Goal: Communication & Community: Share content

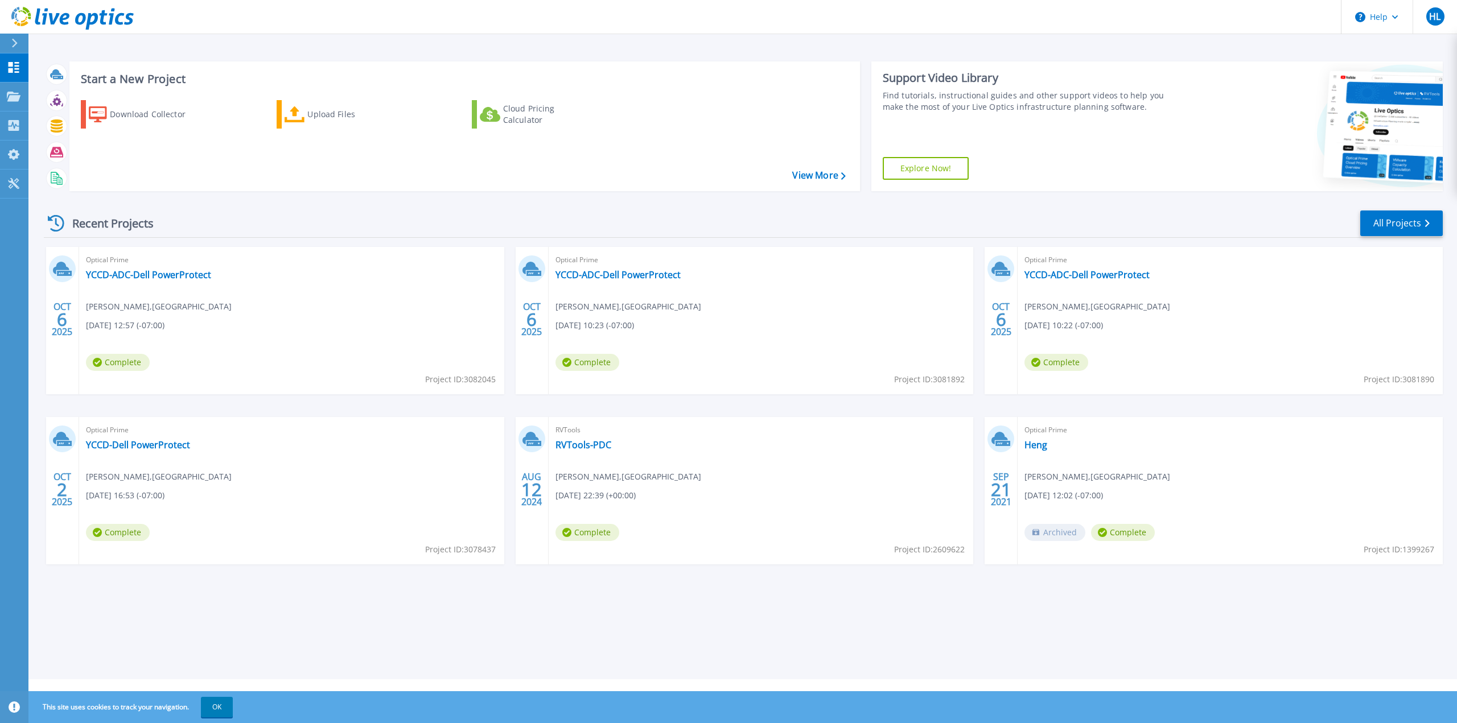
click at [729, 278] on div "Optical Prime YCCD-ADC-Dell PowerProtect Heng Lim , YOSEMITE COMMUNITY COLLEGE …" at bounding box center [760, 320] width 425 height 147
click at [708, 274] on div "Optical Prime YCCD-ADC-Dell PowerProtect Heng Lim , YOSEMITE COMMUNITY COLLEGE …" at bounding box center [760, 320] width 425 height 147
drag, startPoint x: 1377, startPoint y: 77, endPoint x: 1324, endPoint y: 191, distance: 125.5
click at [1324, 191] on div "Start a New Project Download Collector Upload Files Cloud Pricing Calculator Vi…" at bounding box center [743, 126] width 1399 height 148
click at [186, 277] on link "YCCD-ADC-Dell PowerProtect" at bounding box center [148, 274] width 125 height 11
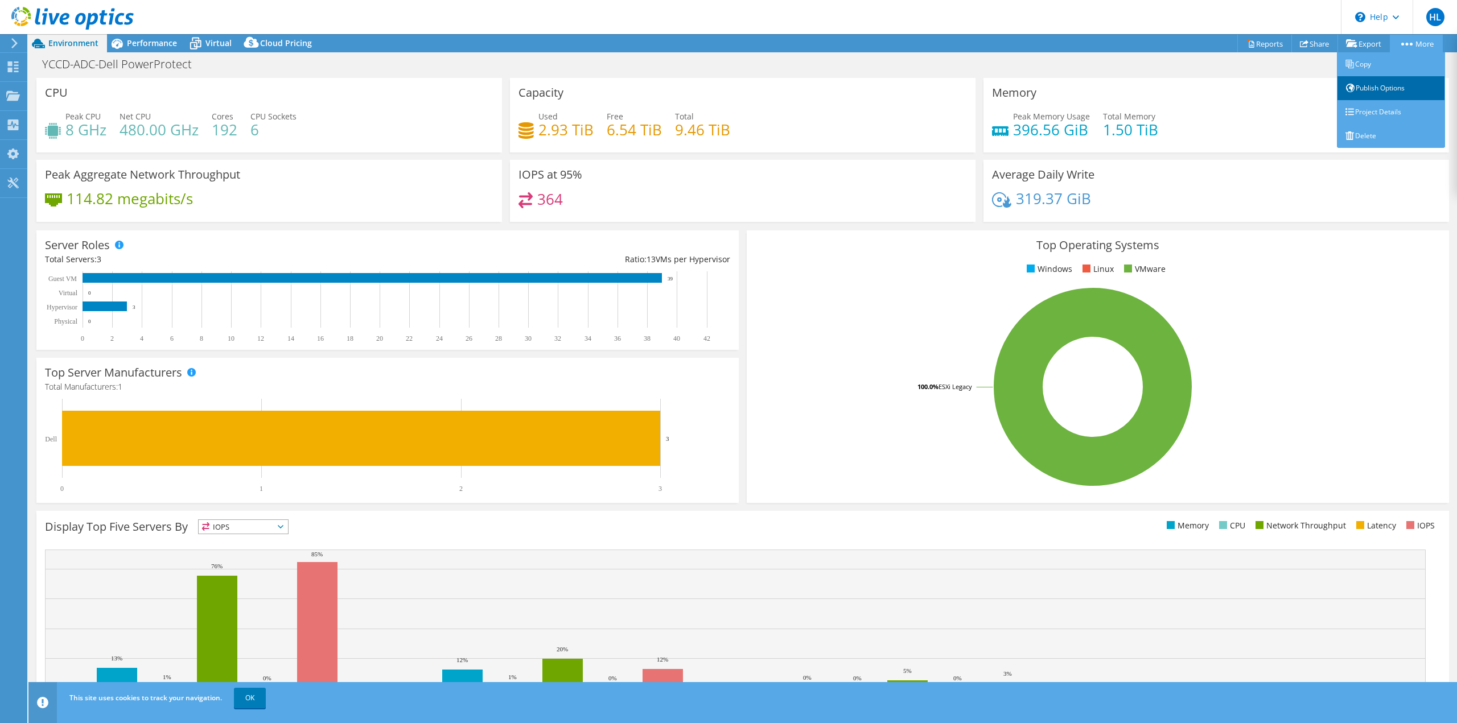
click at [1395, 93] on link "Publish Options" at bounding box center [1391, 88] width 108 height 24
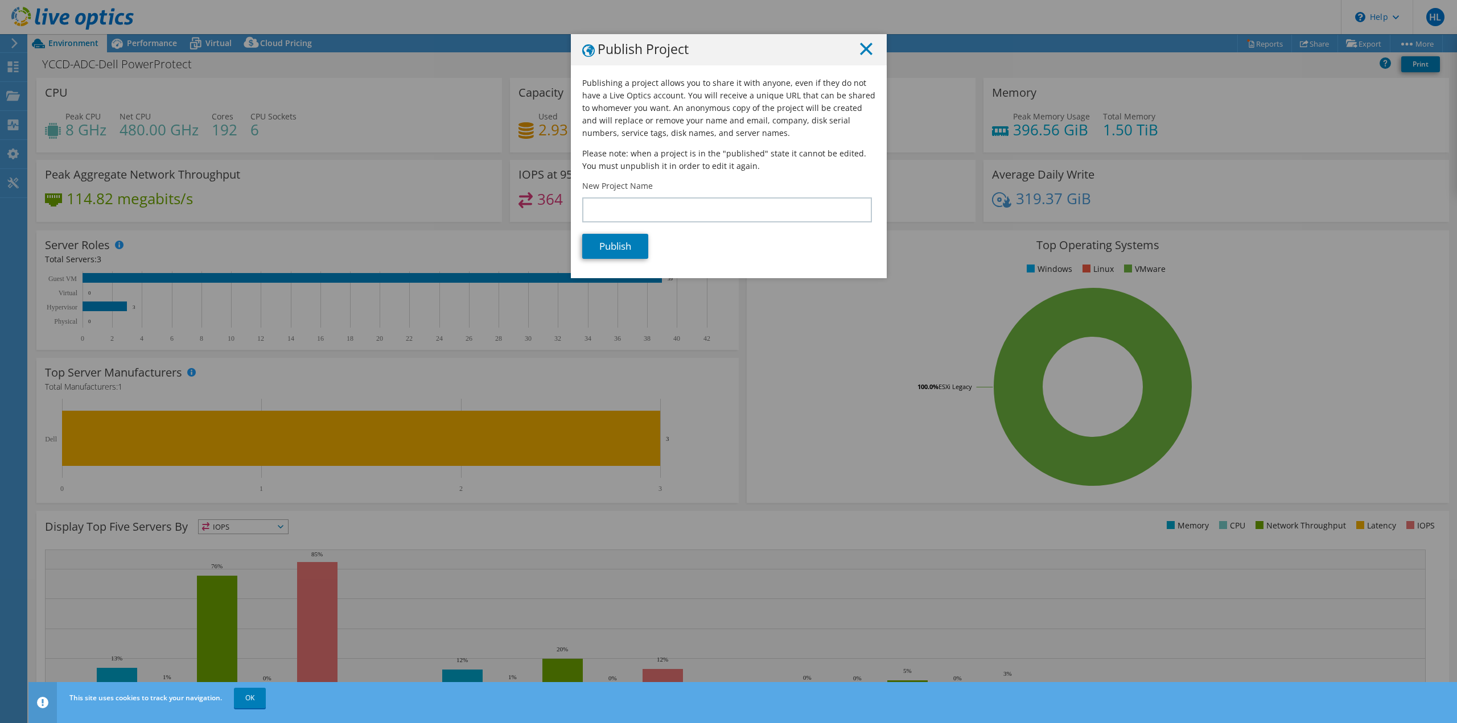
click at [865, 46] on line at bounding box center [865, 48] width 11 height 11
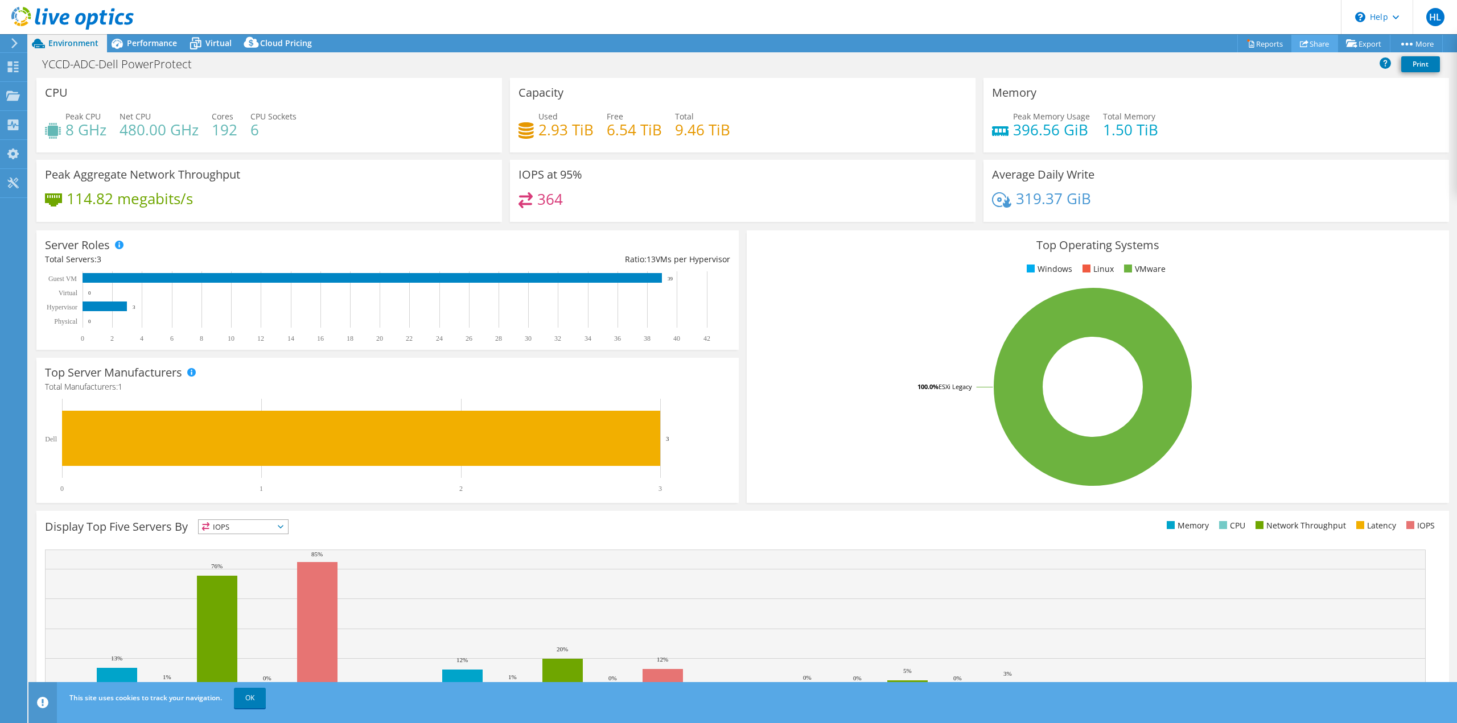
click at [1310, 46] on link "Share" at bounding box center [1314, 44] width 47 height 18
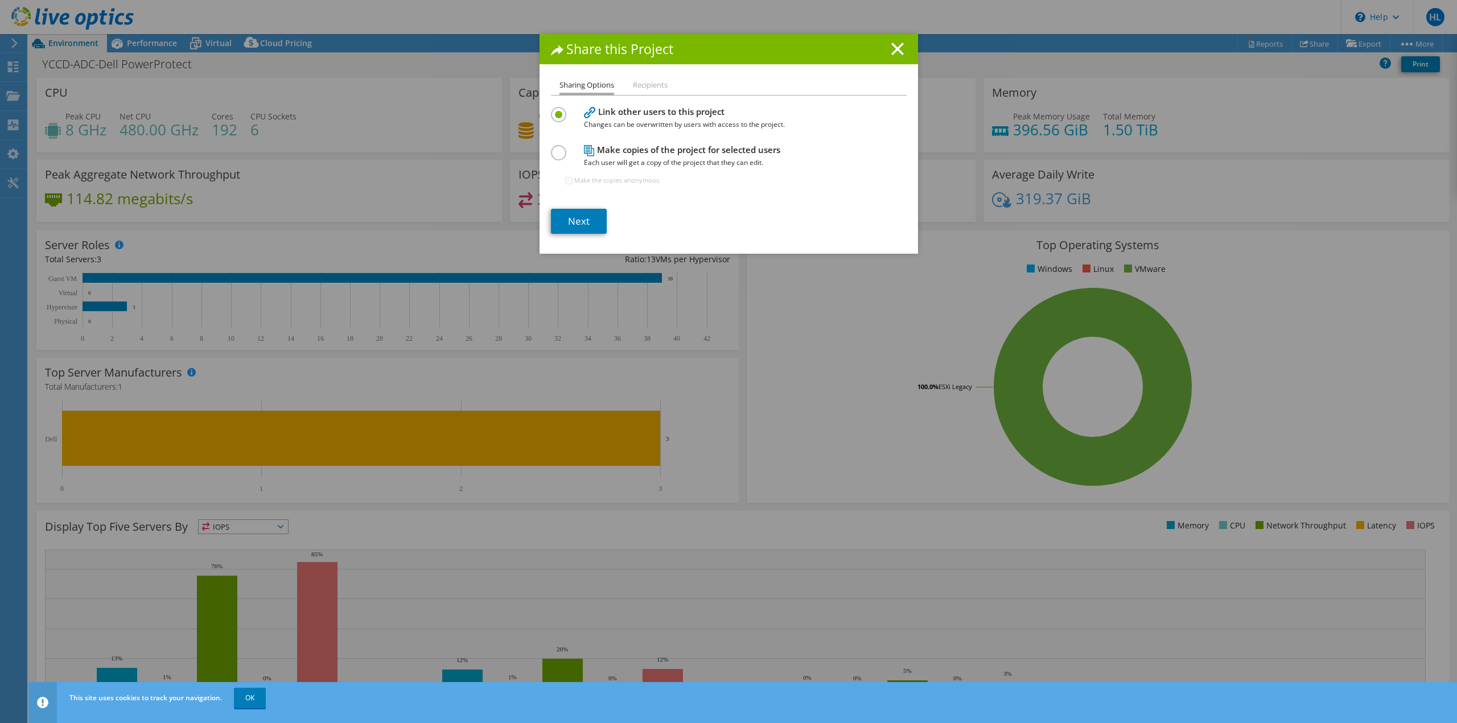
click at [556, 148] on label at bounding box center [561, 146] width 20 height 3
click at [0, 0] on input "radio" at bounding box center [0, 0] width 0 height 0
click at [590, 225] on link "Next" at bounding box center [579, 221] width 56 height 25
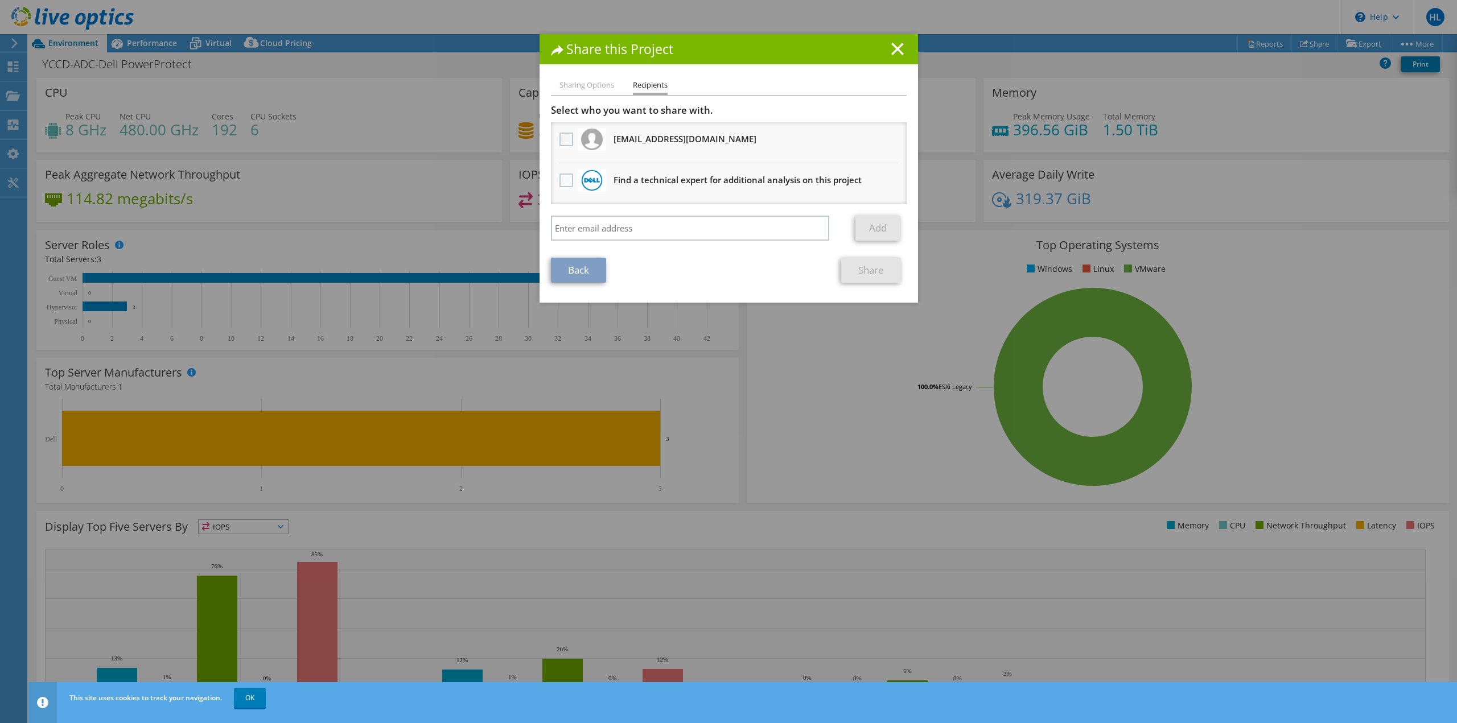
click at [566, 143] on label at bounding box center [567, 140] width 17 height 14
click at [0, 0] on input "checkbox" at bounding box center [0, 0] width 0 height 0
click at [849, 274] on link "Share" at bounding box center [871, 270] width 60 height 25
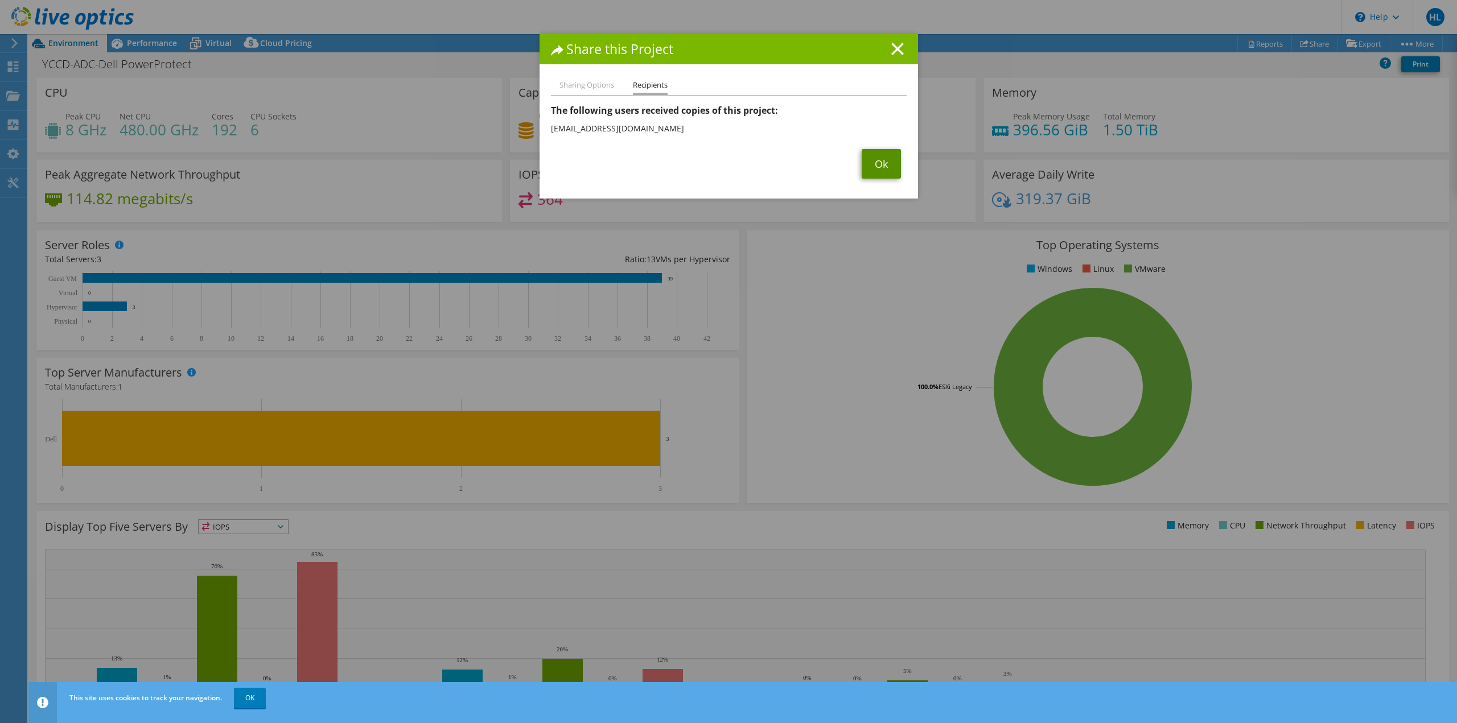
click at [872, 175] on link "Ok" at bounding box center [880, 164] width 39 height 30
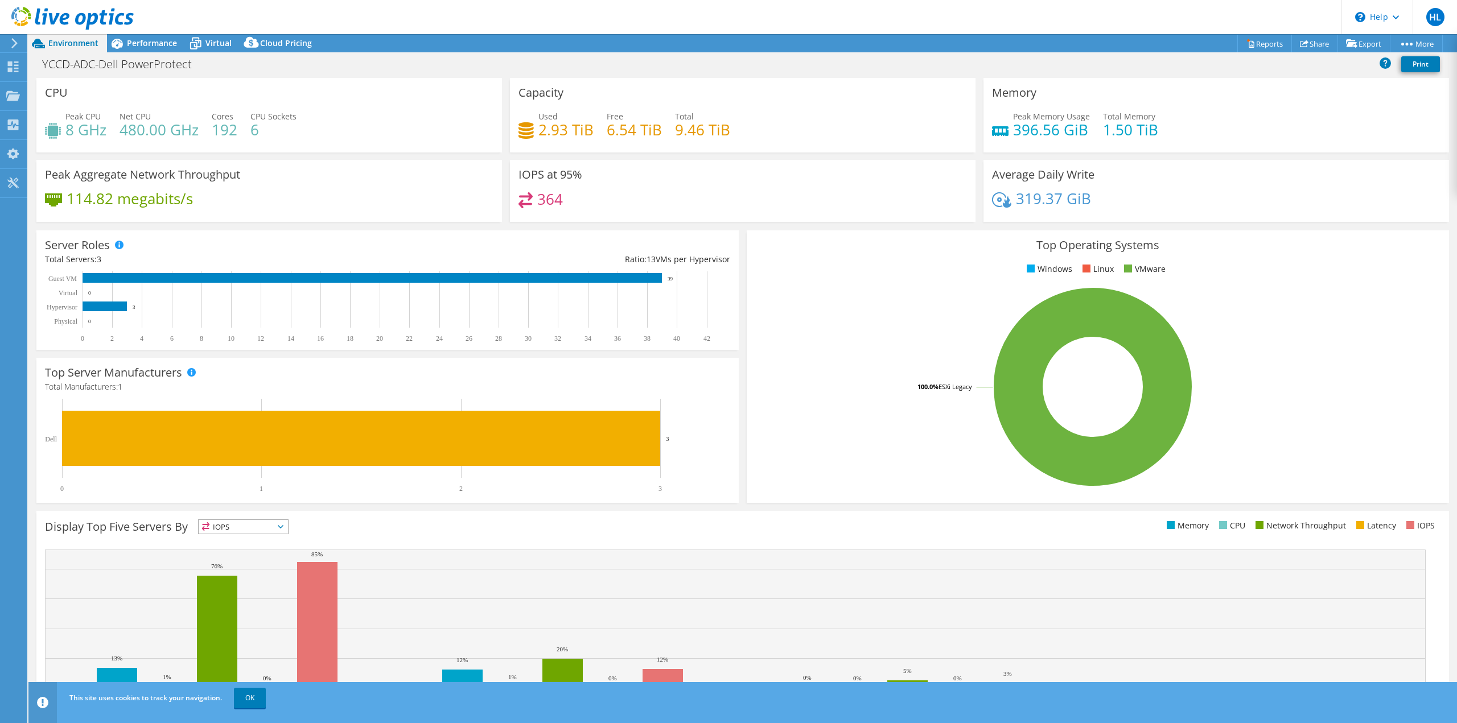
click at [59, 44] on span "Environment" at bounding box center [73, 43] width 50 height 11
click at [40, 99] on div "Projects" at bounding box center [54, 96] width 55 height 28
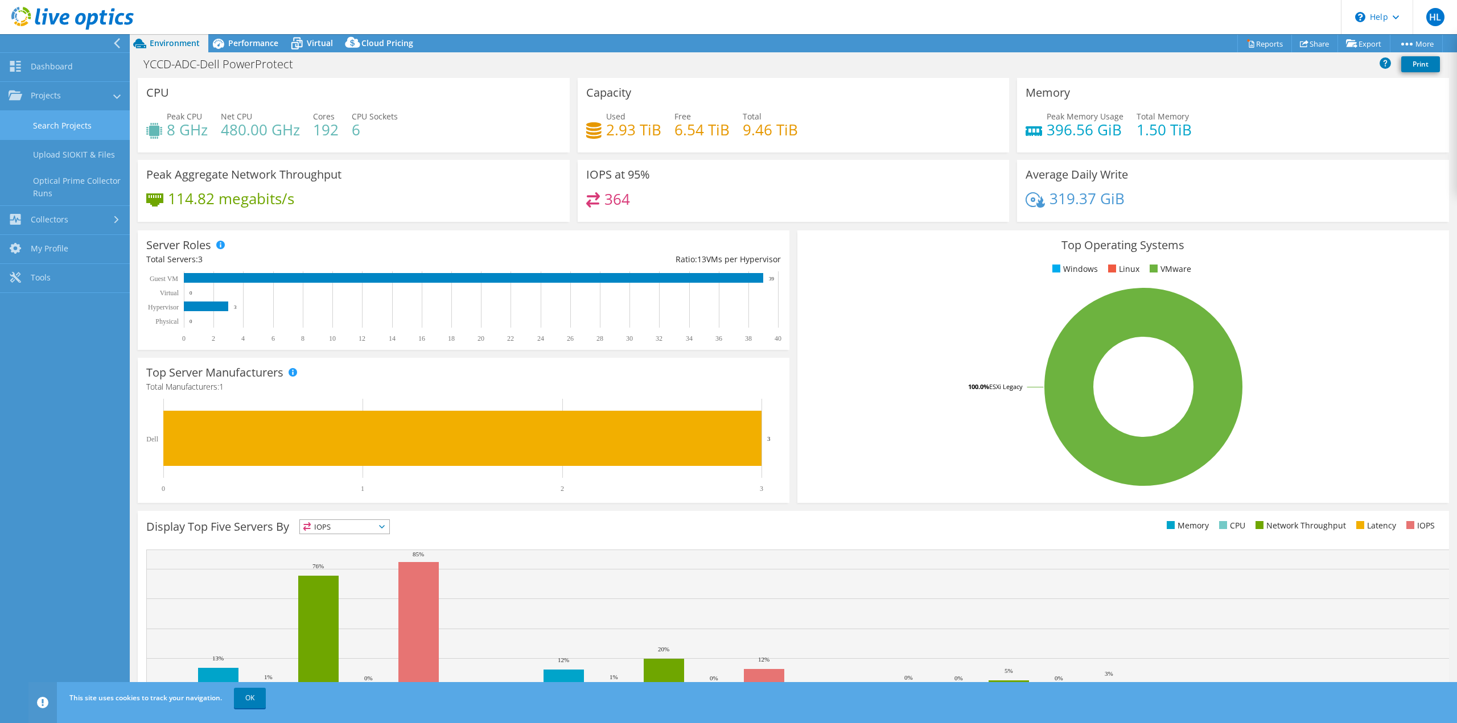
click at [76, 119] on link "Search Projects" at bounding box center [65, 125] width 130 height 29
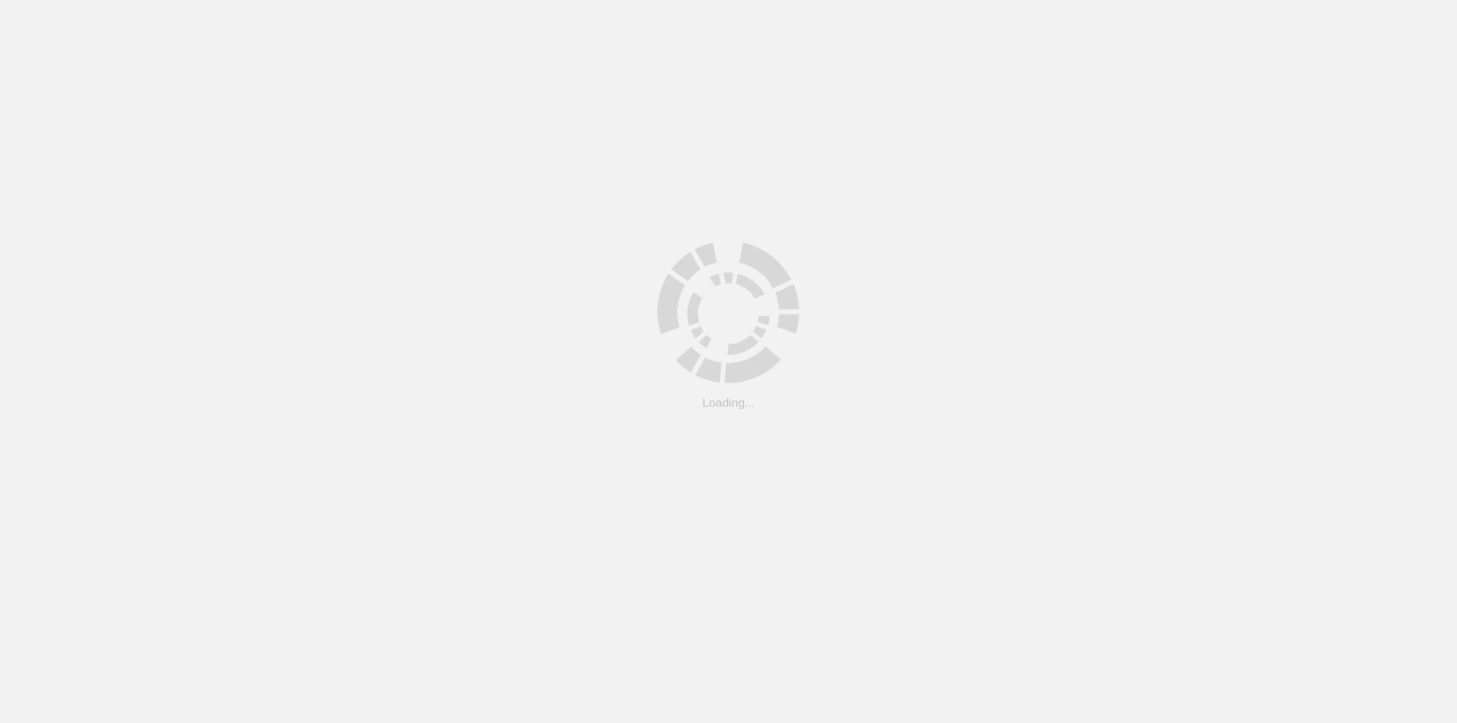
click at [68, 0] on html ".cls-1 { fill: #cecece; } .cls-1 { fill: #cecece; } Loading..." at bounding box center [728, 0] width 1457 height 0
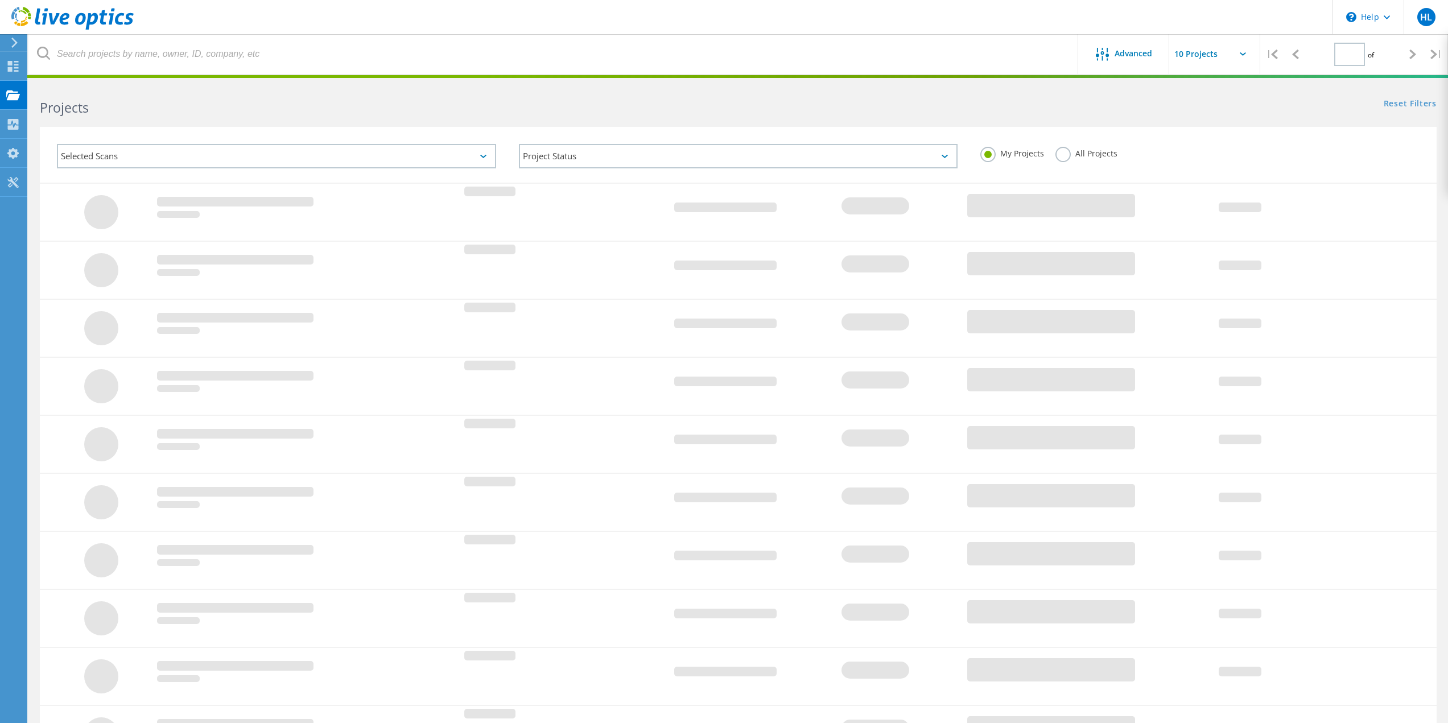
type input "1"
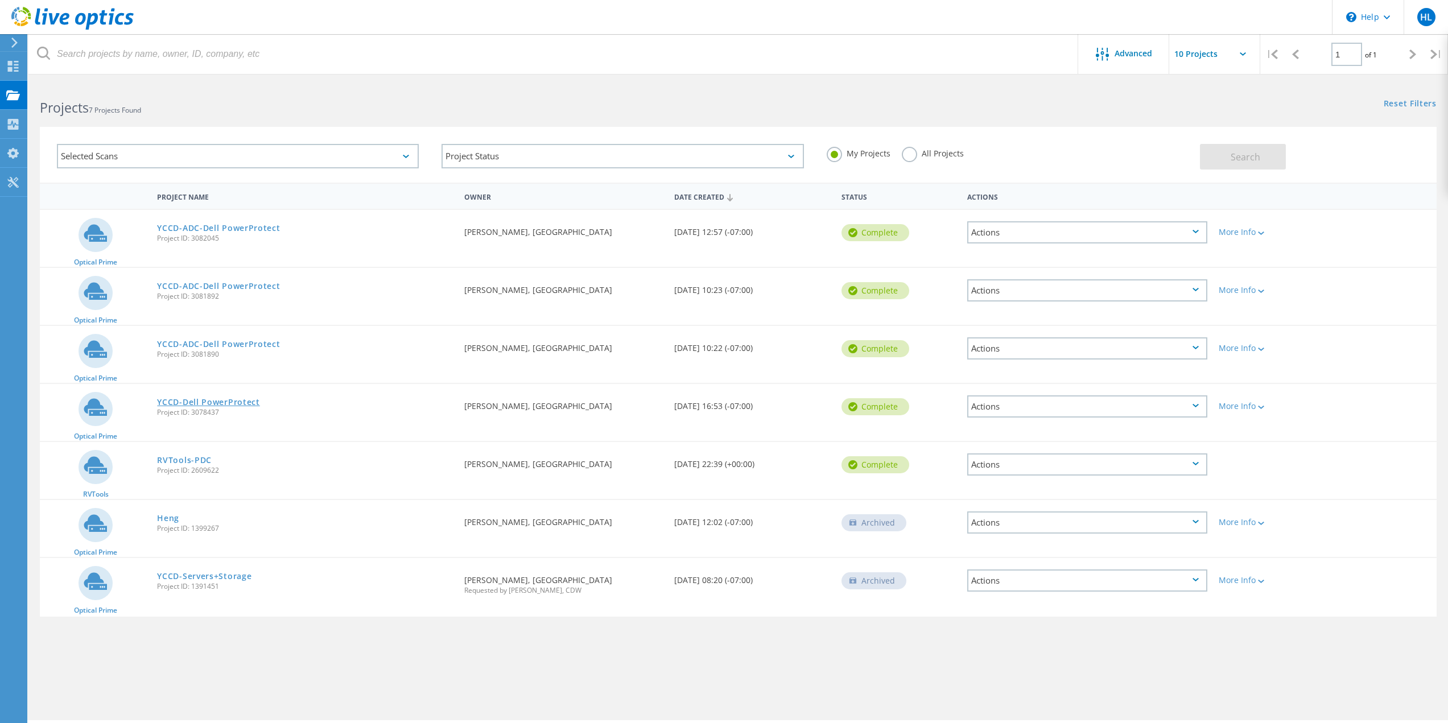
click at [232, 402] on link "YCCD-Dell PowerProtect" at bounding box center [208, 402] width 102 height 8
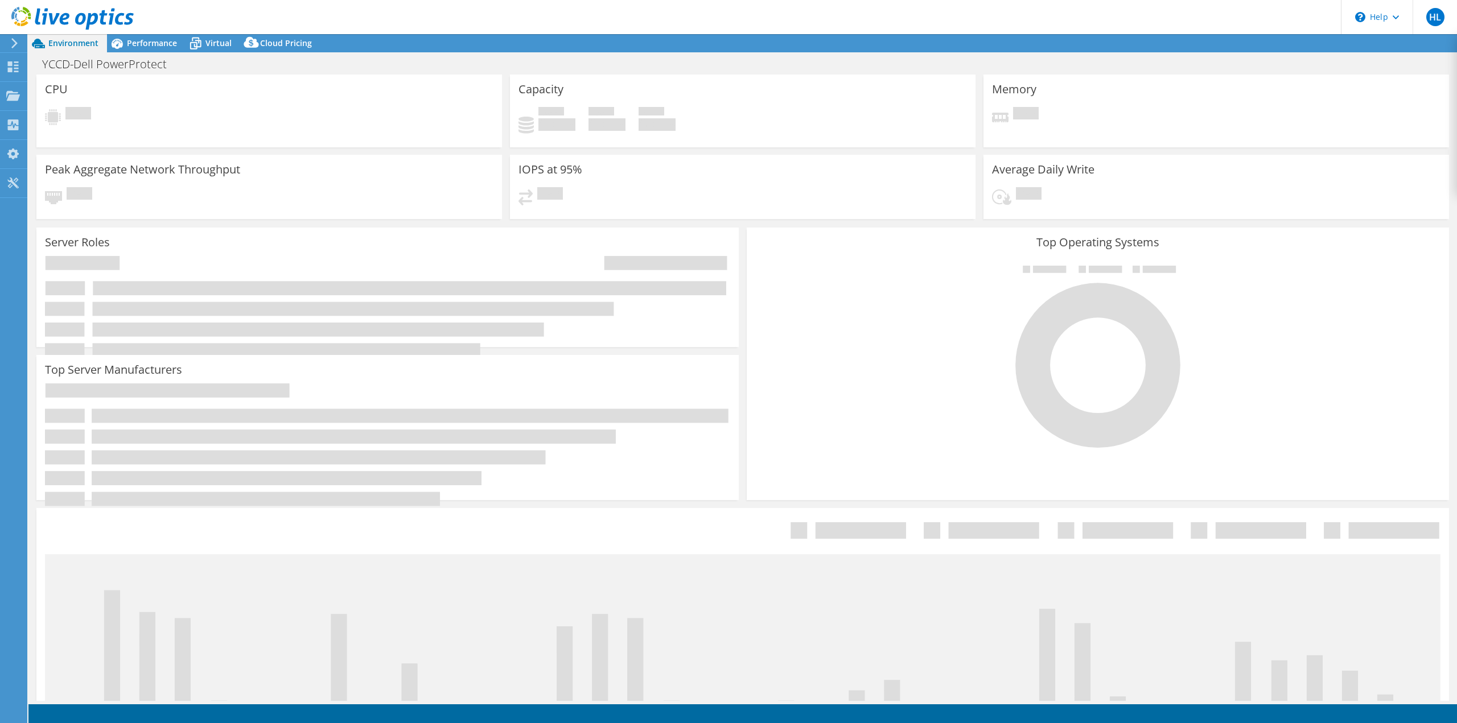
select select "USD"
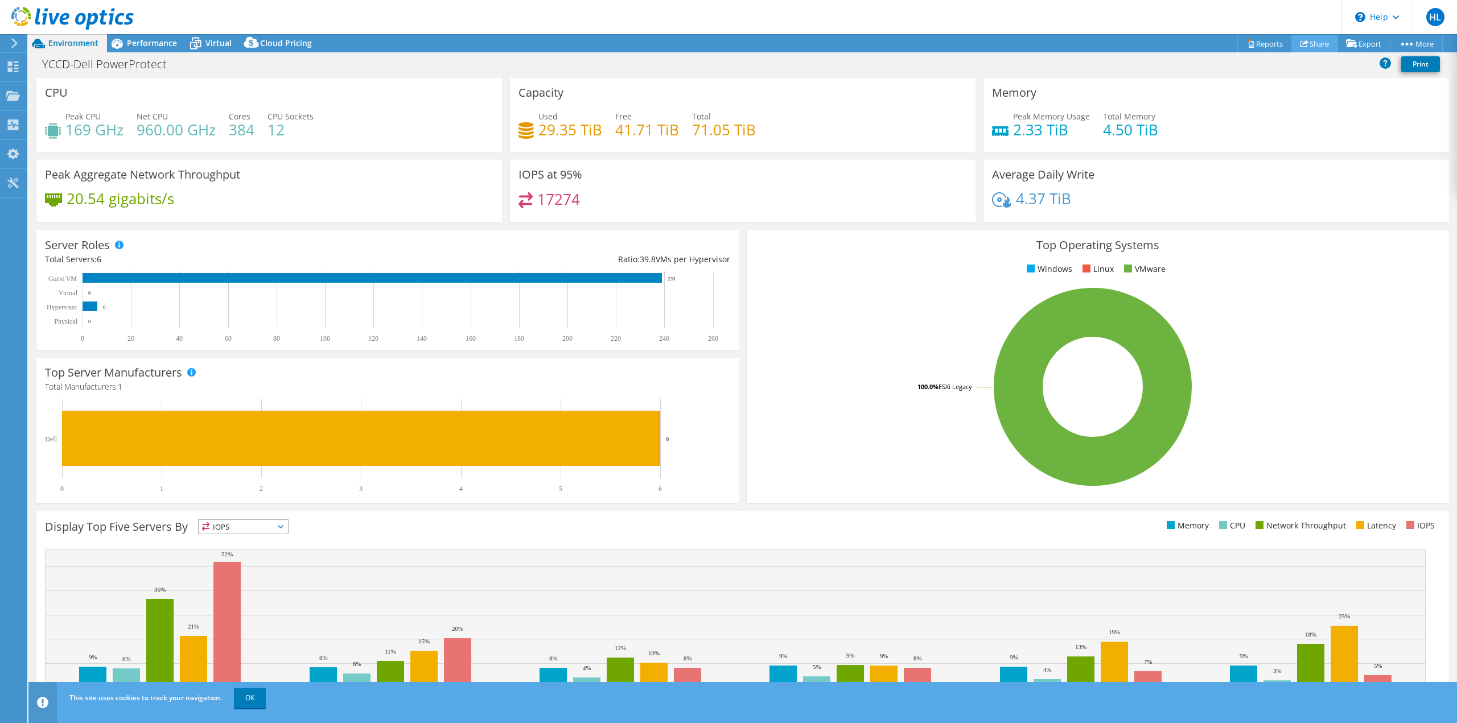
click at [1311, 45] on link "Share" at bounding box center [1314, 44] width 47 height 18
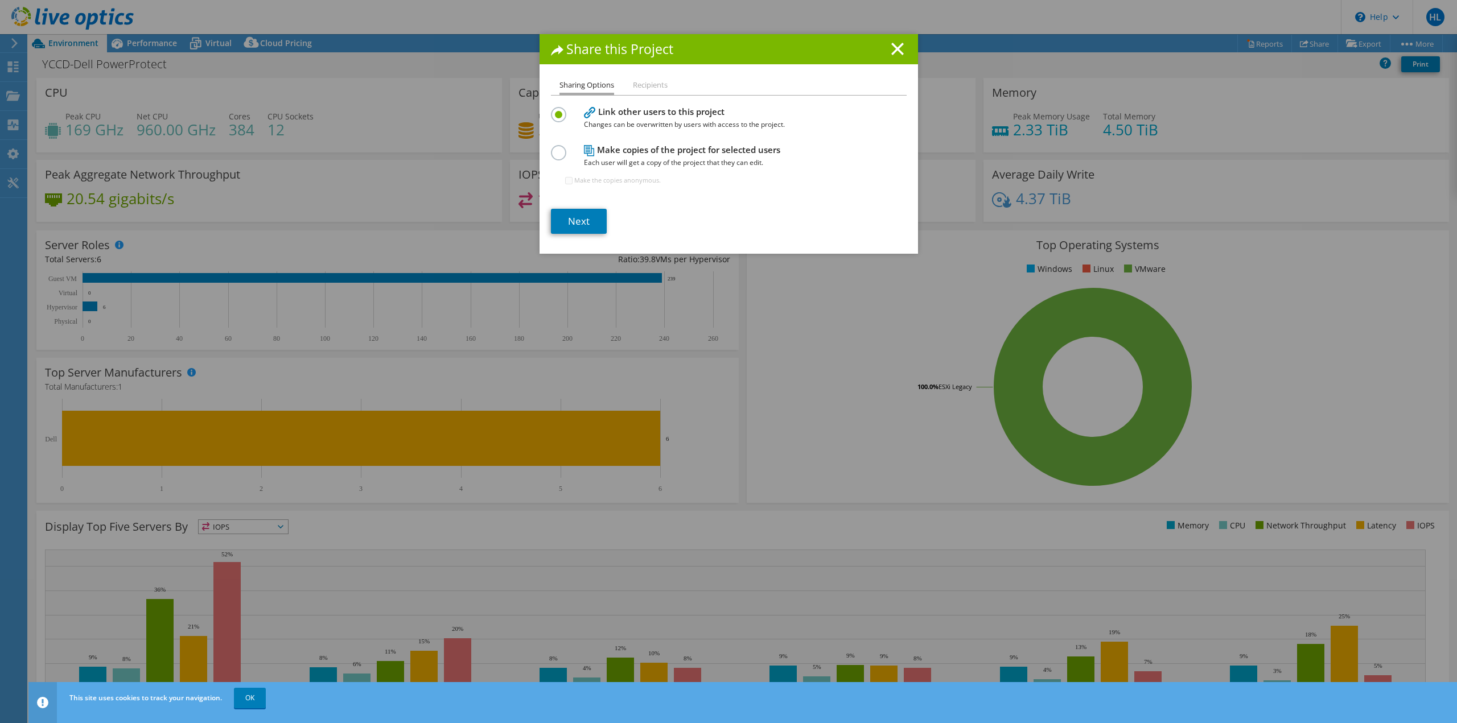
click at [557, 148] on label at bounding box center [561, 146] width 20 height 3
click at [0, 0] on input "radio" at bounding box center [0, 0] width 0 height 0
click at [565, 182] on input "Make the copies anonymous." at bounding box center [568, 180] width 7 height 7
checkbox input "false"
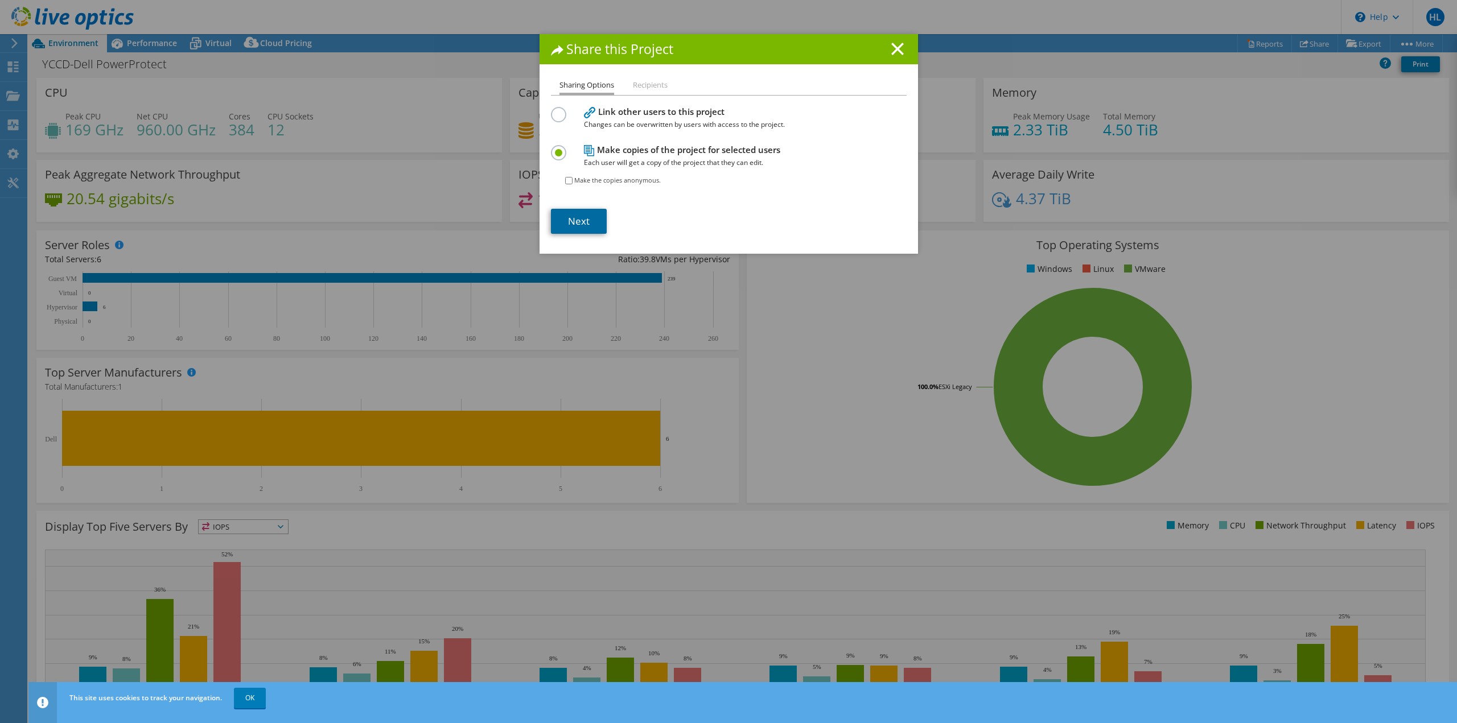
click at [575, 217] on link "Next" at bounding box center [579, 221] width 56 height 25
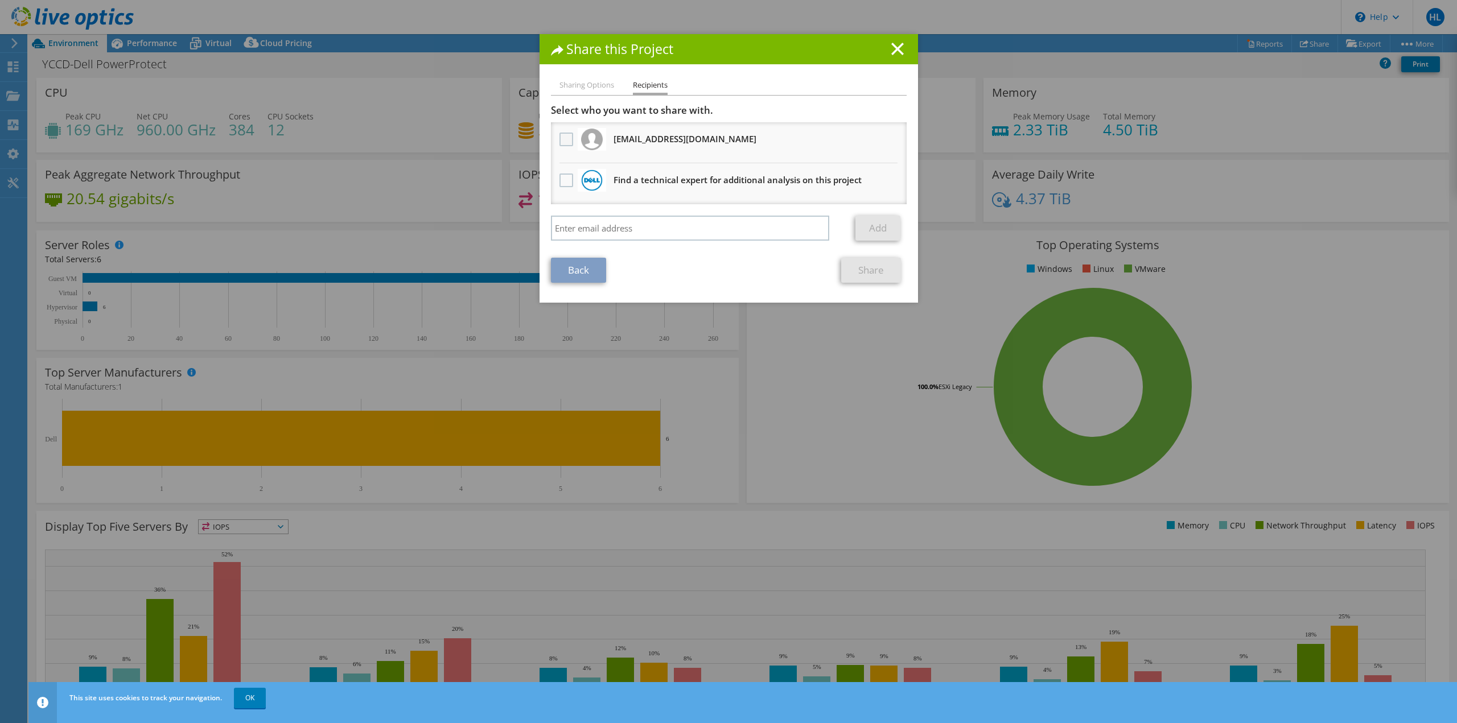
click at [564, 142] on label at bounding box center [567, 140] width 17 height 14
click at [0, 0] on input "checkbox" at bounding box center [0, 0] width 0 height 0
click at [857, 267] on link "Share" at bounding box center [871, 270] width 60 height 25
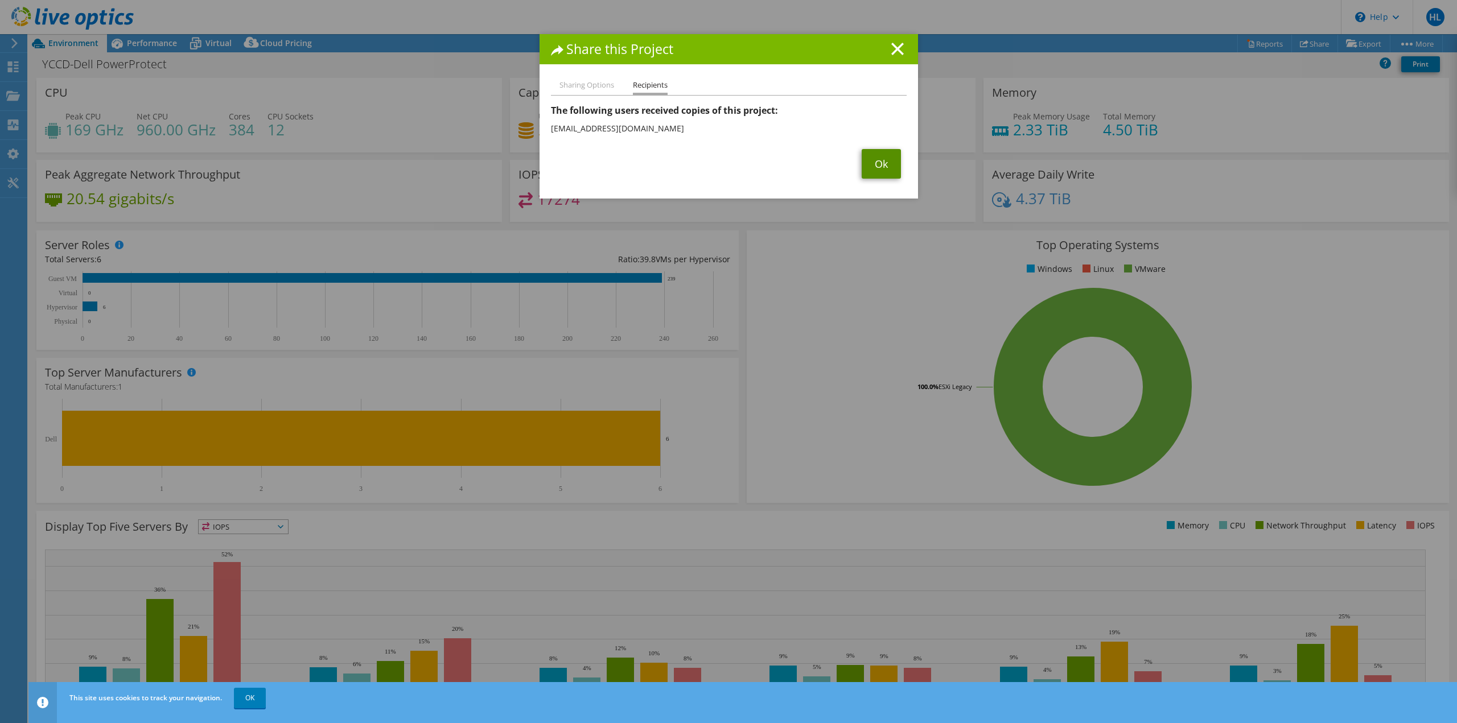
click at [871, 168] on link "Ok" at bounding box center [880, 164] width 39 height 30
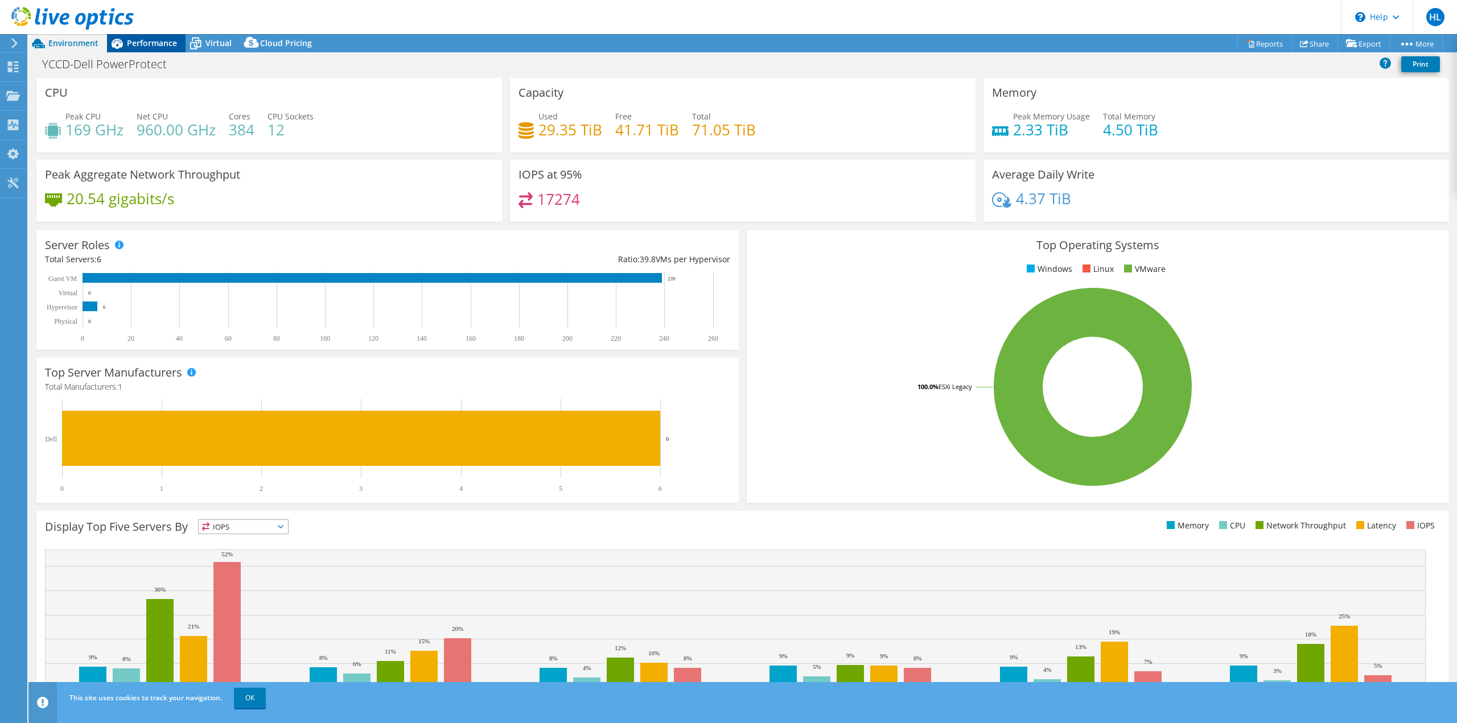
click at [146, 50] on div "Performance" at bounding box center [146, 43] width 79 height 18
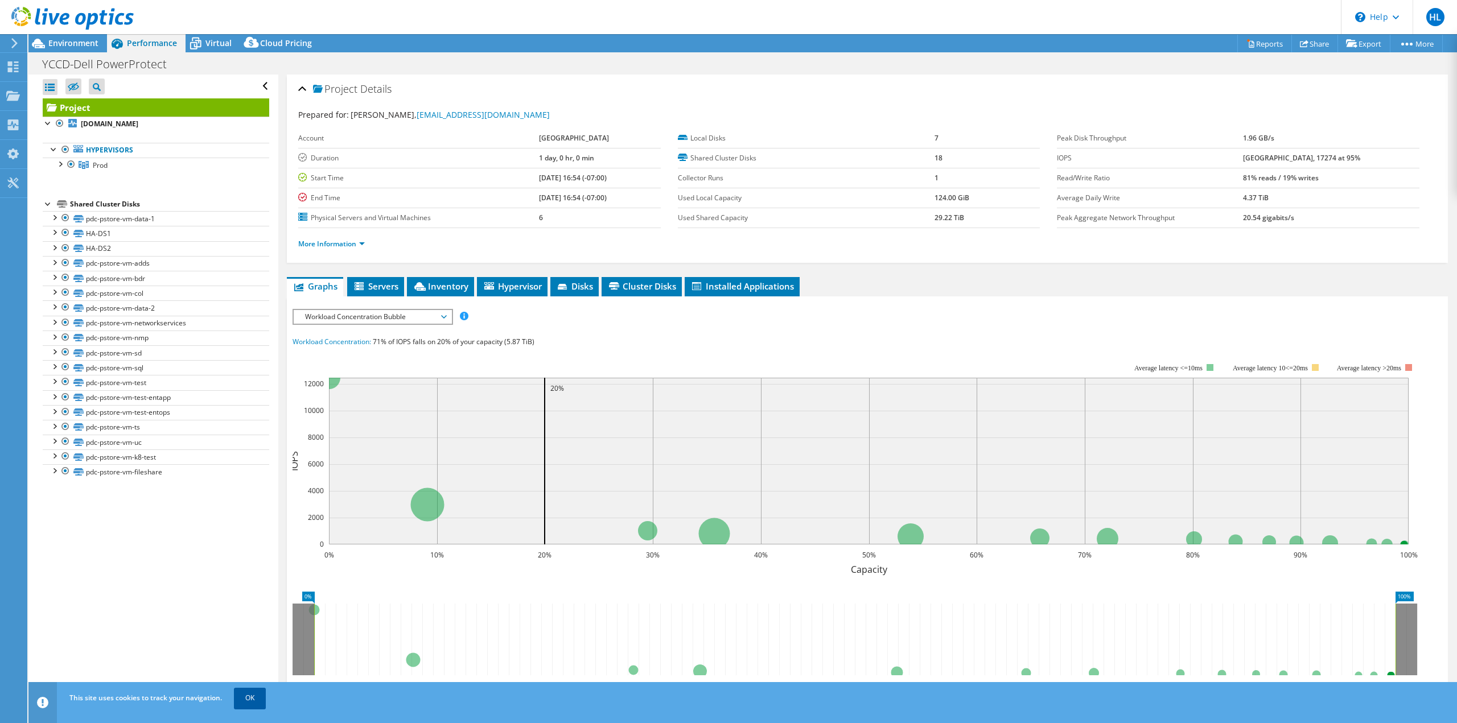
click at [258, 704] on link "OK" at bounding box center [250, 698] width 32 height 20
